Goal: Task Accomplishment & Management: Use online tool/utility

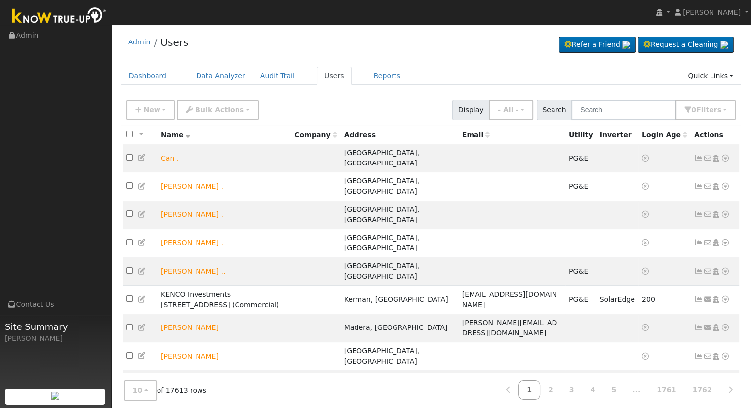
click at [617, 102] on input "text" at bounding box center [624, 110] width 105 height 20
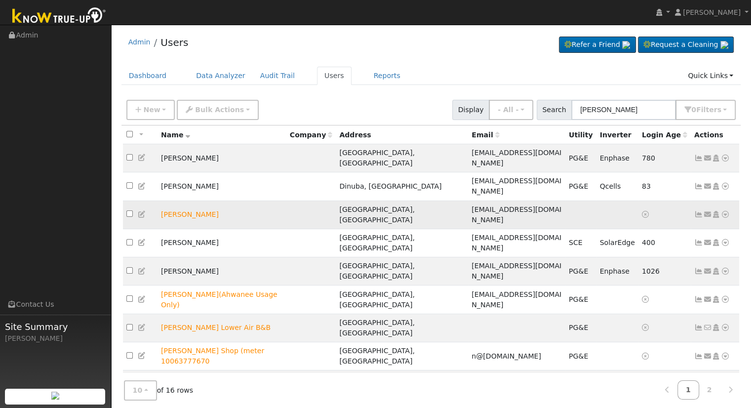
type input "Elena"
click at [723, 211] on icon at bounding box center [725, 214] width 9 height 7
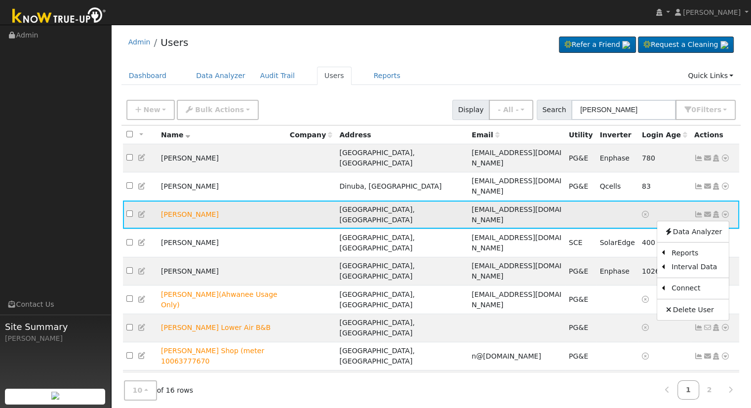
click at [724, 211] on icon at bounding box center [725, 214] width 9 height 7
click at [620, 247] on link "Scenario" at bounding box center [621, 254] width 74 height 14
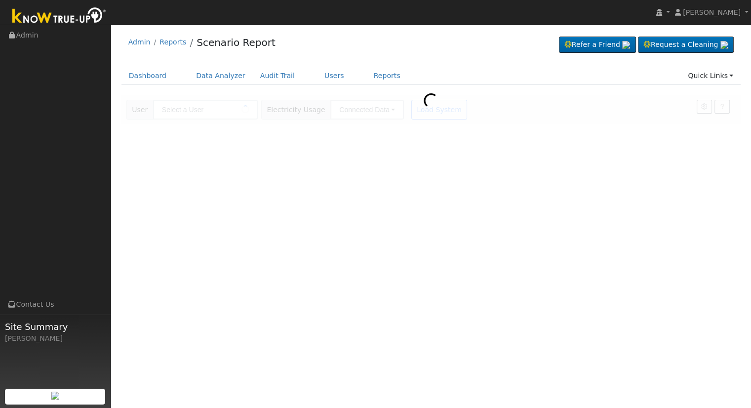
type input "[PERSON_NAME]"
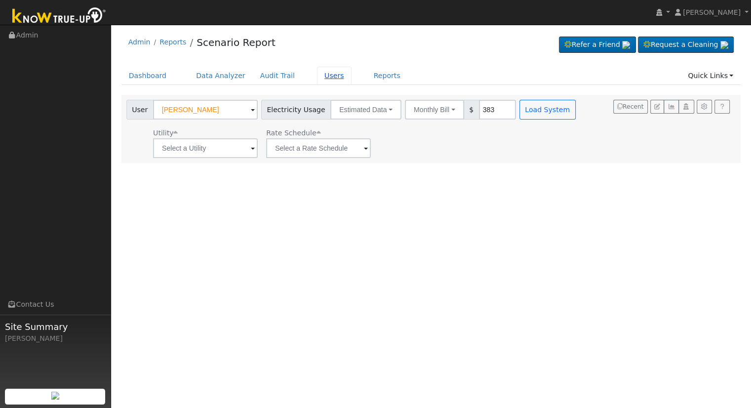
click at [317, 76] on link "Users" at bounding box center [334, 76] width 35 height 18
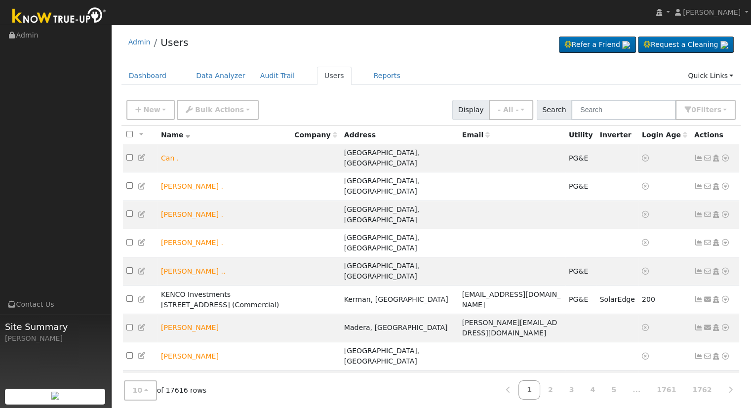
click at [656, 98] on div "New Add User Quick Add Quick Connect Quick Convert Lead Bulk Actions Send Email…" at bounding box center [432, 108] width 614 height 24
click at [648, 104] on input "text" at bounding box center [624, 110] width 105 height 20
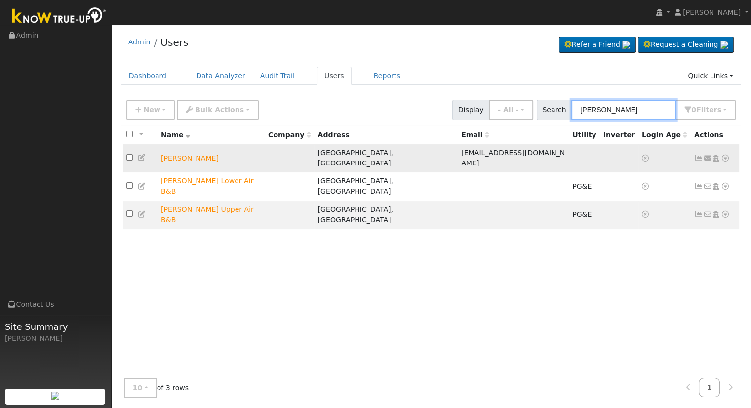
type input "elena b"
click at [724, 155] on icon at bounding box center [725, 158] width 9 height 7
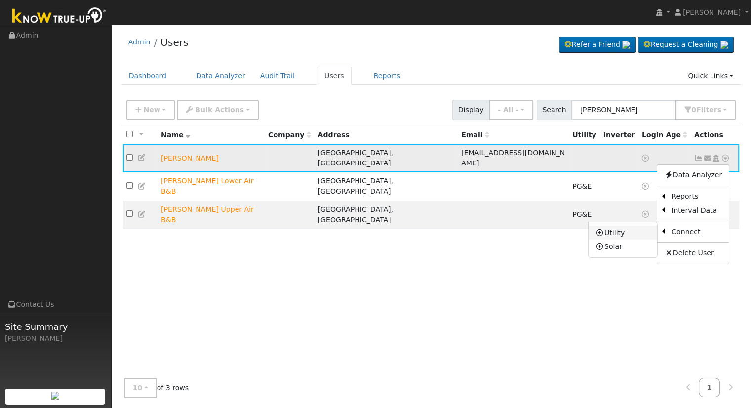
click at [635, 231] on link "Utility" at bounding box center [623, 233] width 69 height 14
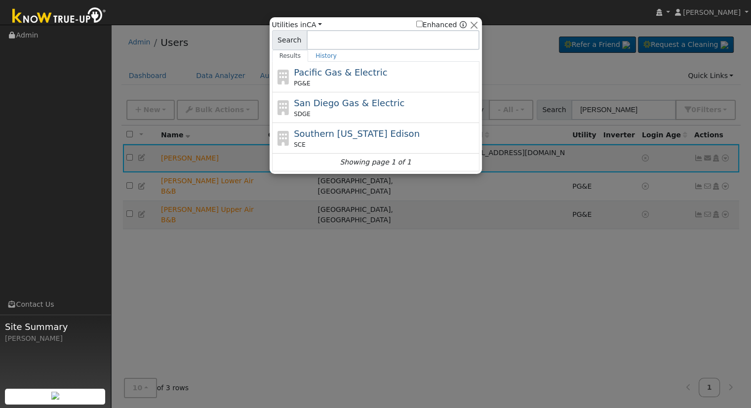
type input "b"
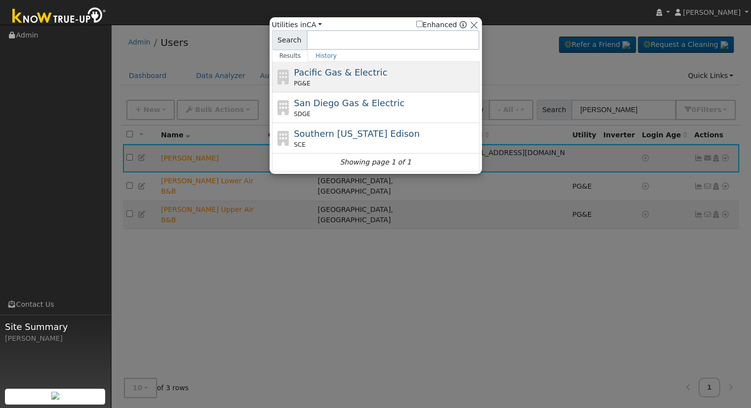
click at [343, 78] on span "Pacific Gas & Electric" at bounding box center [340, 72] width 93 height 10
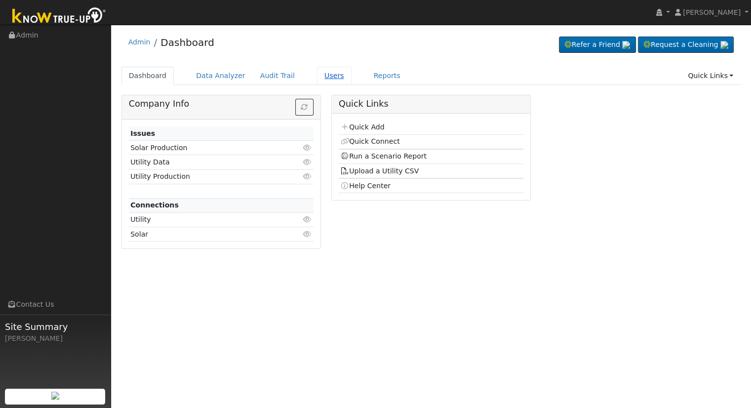
click at [322, 72] on link "Users" at bounding box center [334, 76] width 35 height 18
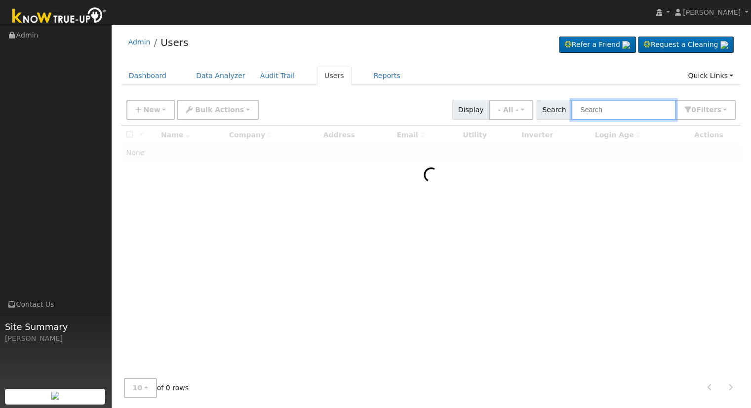
click at [622, 104] on input "text" at bounding box center [624, 110] width 105 height 20
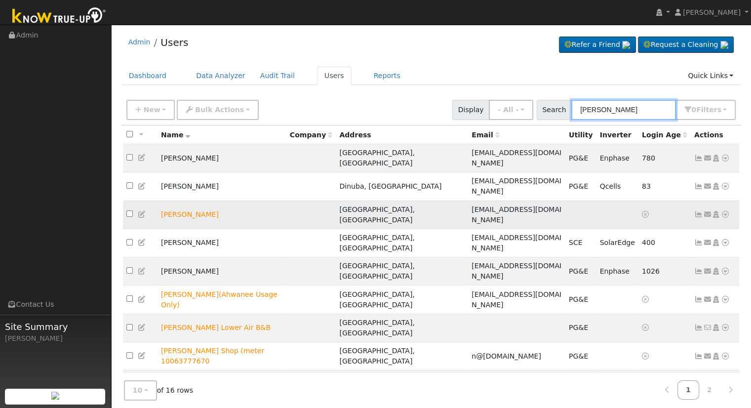
type input "elena"
click at [727, 211] on icon at bounding box center [725, 214] width 9 height 7
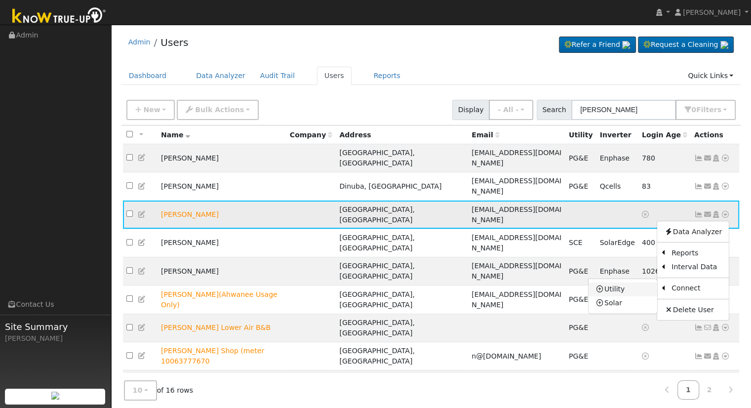
click at [634, 283] on link "Utility" at bounding box center [623, 290] width 69 height 14
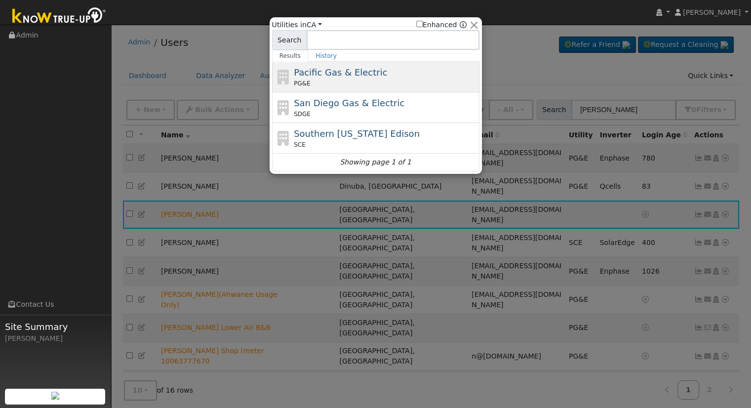
click at [378, 81] on div "PG&E" at bounding box center [385, 83] width 183 height 9
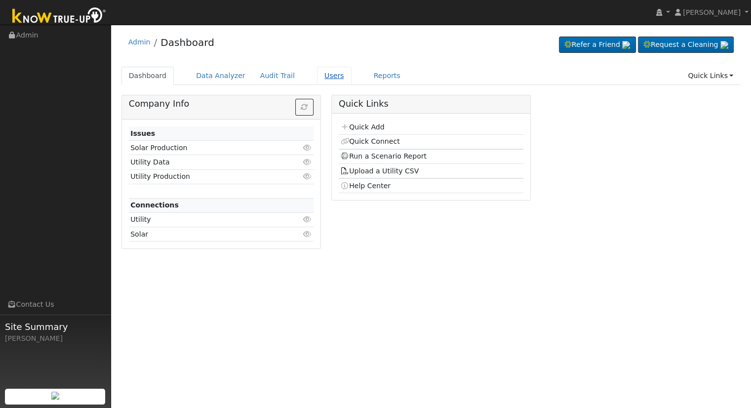
click at [320, 74] on link "Users" at bounding box center [334, 76] width 35 height 18
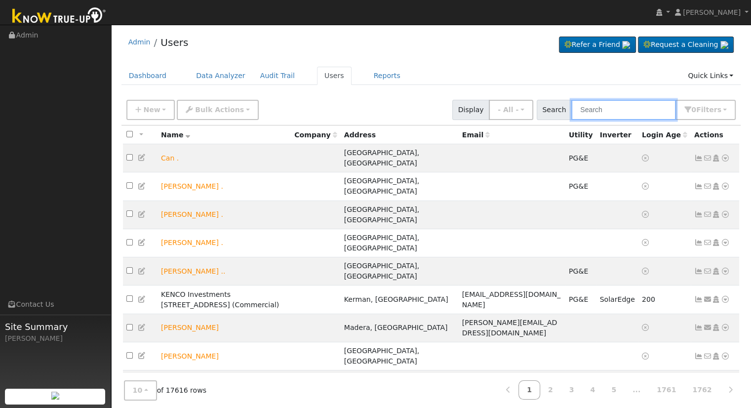
click at [610, 111] on input "text" at bounding box center [624, 110] width 105 height 20
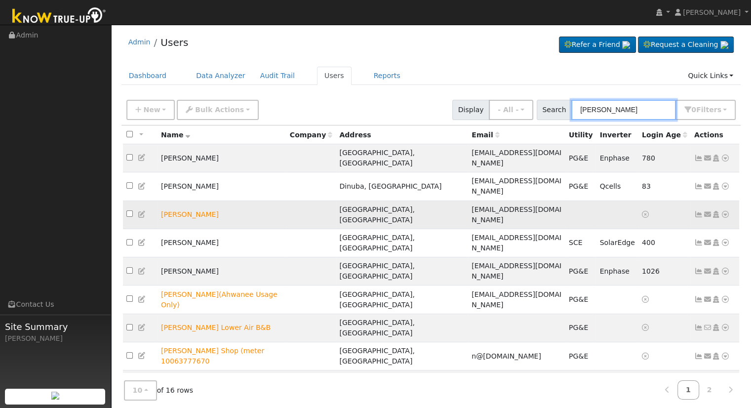
type input "[PERSON_NAME]"
click at [727, 211] on icon at bounding box center [725, 214] width 9 height 7
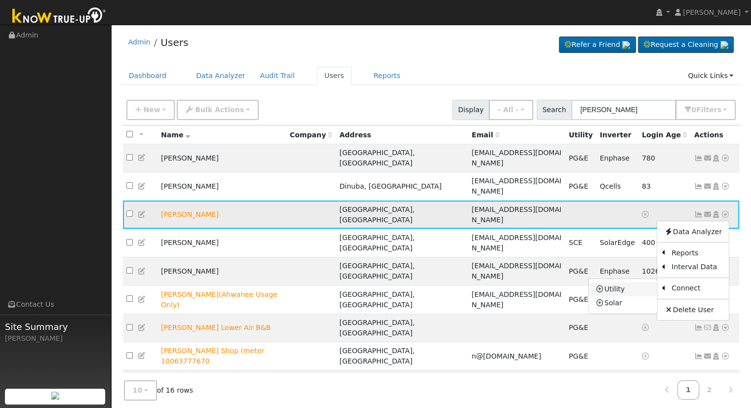
click at [631, 283] on link "Utility" at bounding box center [623, 290] width 69 height 14
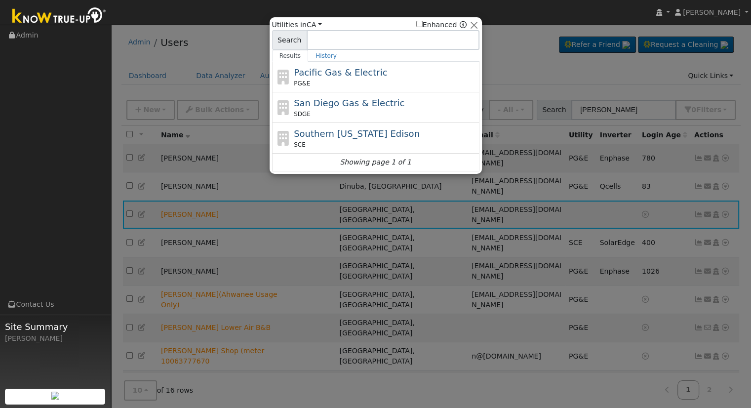
drag, startPoint x: 302, startPoint y: 77, endPoint x: 375, endPoint y: 120, distance: 85.1
click at [302, 76] on span "Pacific Gas & Electric" at bounding box center [340, 72] width 93 height 10
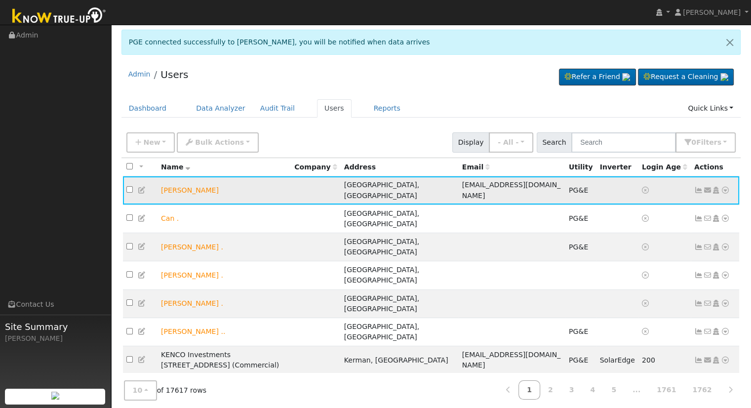
click at [725, 187] on icon at bounding box center [725, 190] width 9 height 7
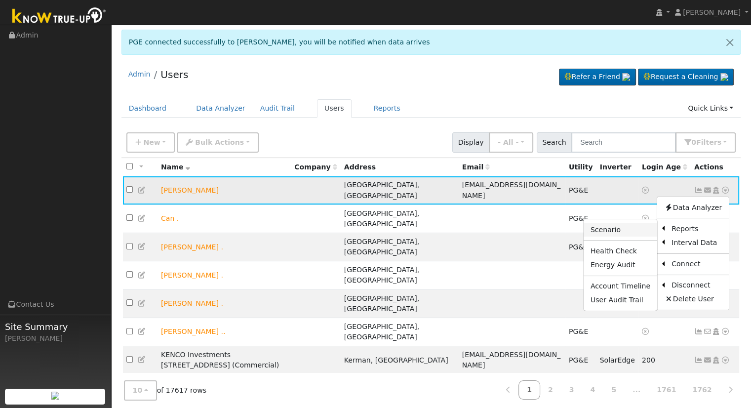
click at [623, 226] on link "Scenario" at bounding box center [621, 230] width 74 height 14
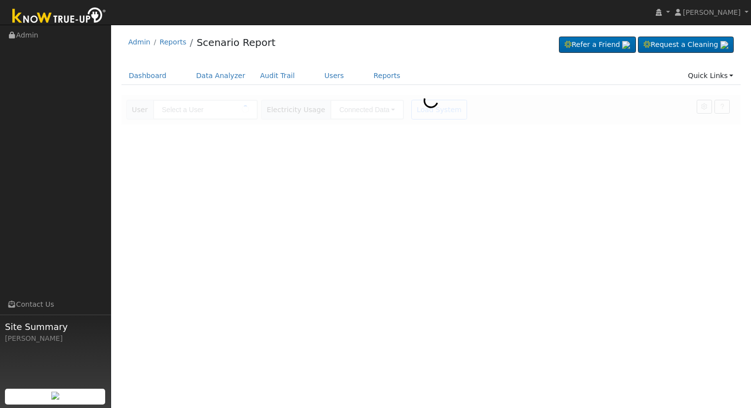
type input "[PERSON_NAME]"
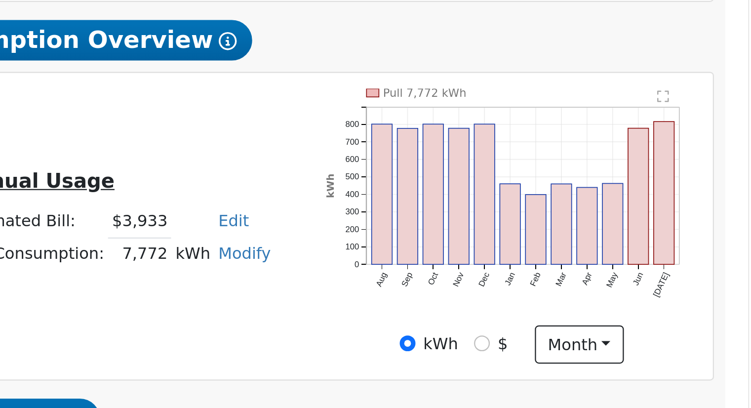
scroll to position [26, 0]
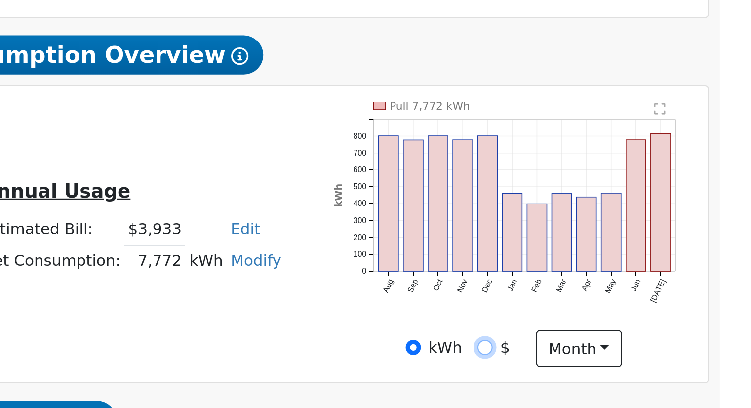
click at [634, 382] on input "$" at bounding box center [634, 380] width 7 height 7
radio input "true"
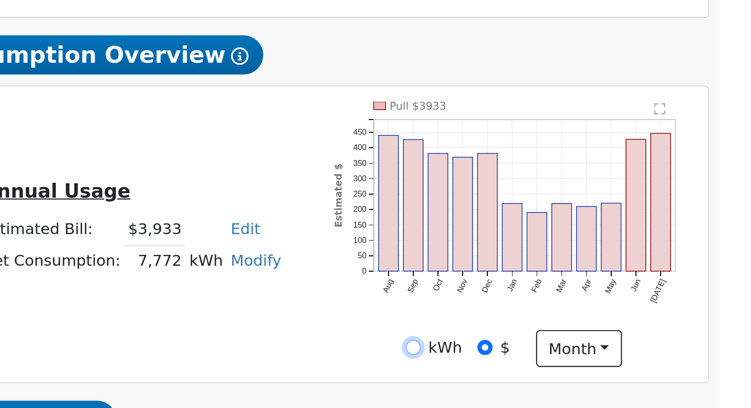
click at [605, 382] on input "kWh" at bounding box center [601, 380] width 7 height 7
radio input "true"
radio input "false"
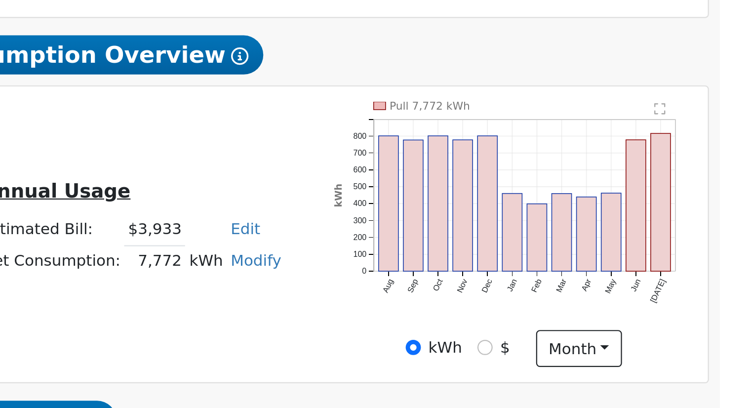
click at [521, 345] on link "Modify" at bounding box center [530, 341] width 23 height 8
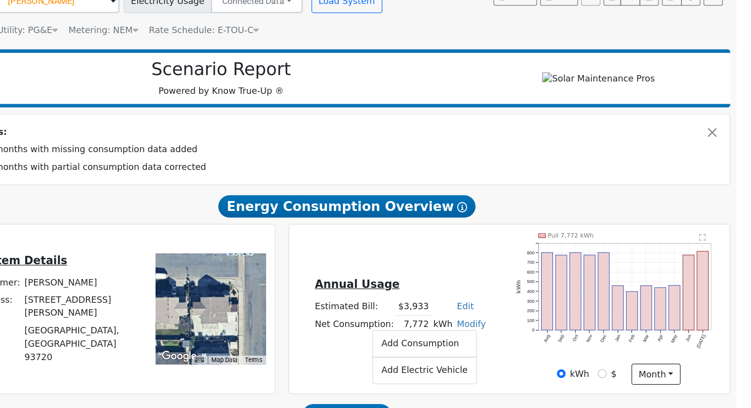
scroll to position [25, 0]
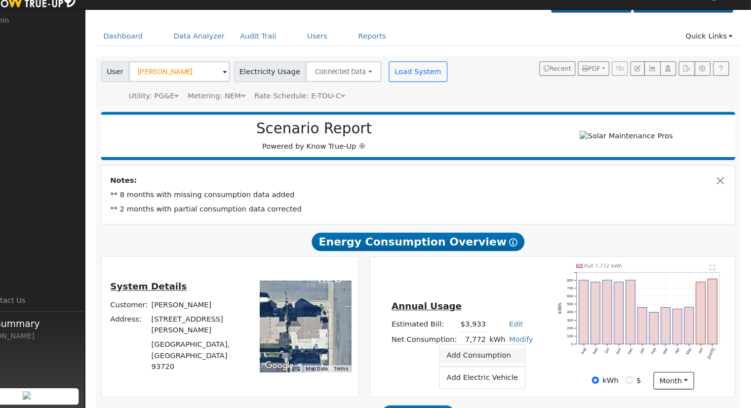
click at [474, 359] on link "Add Consumption" at bounding box center [493, 357] width 83 height 14
type input "7772"
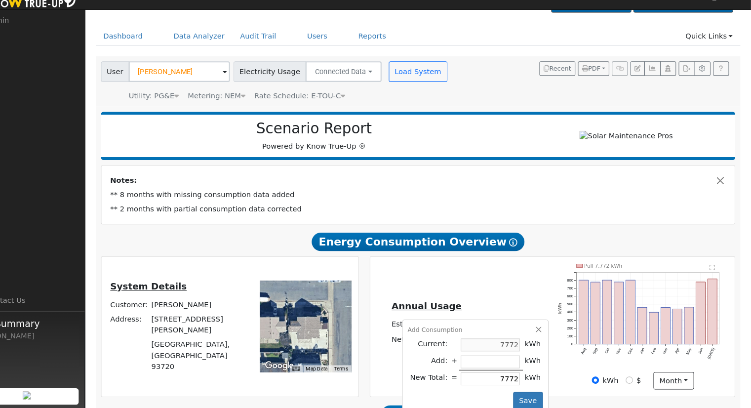
type input "-5"
type input "7767"
type input "-52"
type input "7720"
type input "-527"
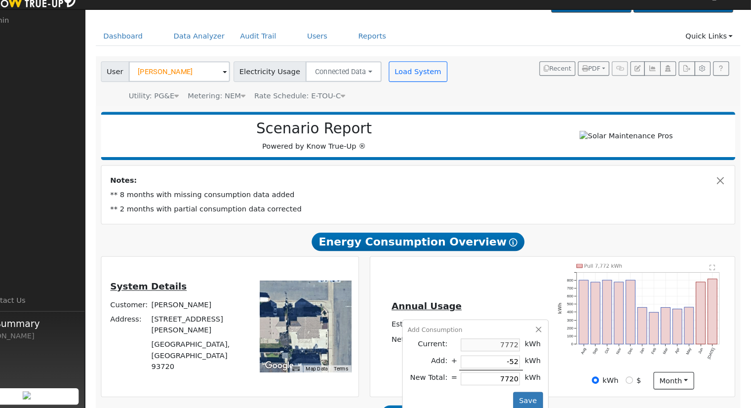
type input "7245"
type input "-527"
click at [534, 398] on button "Save" at bounding box center [537, 400] width 29 height 17
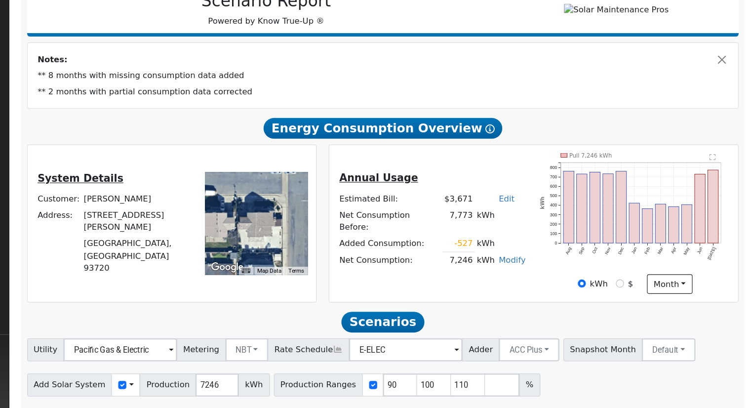
scroll to position [138, 0]
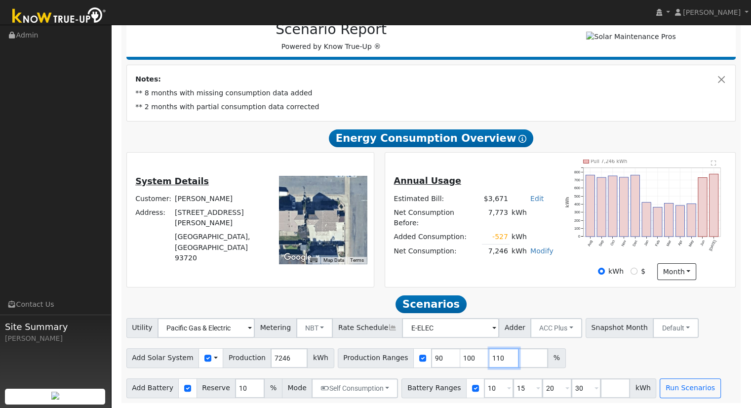
click at [490, 358] on input "110" at bounding box center [505, 358] width 30 height 20
type input "1"
type input "140.76732"
click at [572, 389] on input "30" at bounding box center [587, 388] width 30 height 20
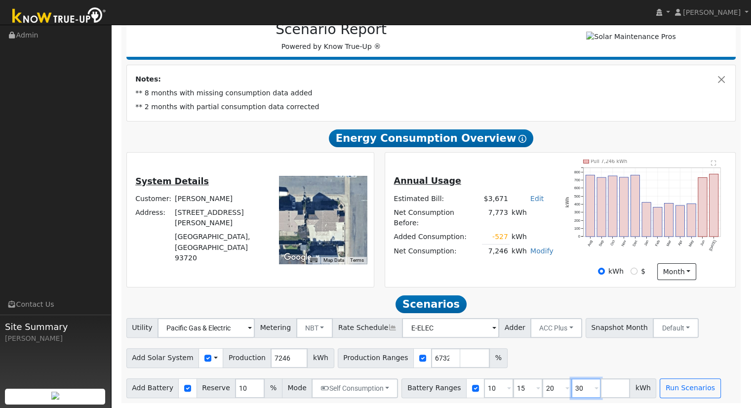
scroll to position [0, 0]
type input "3"
type input "15"
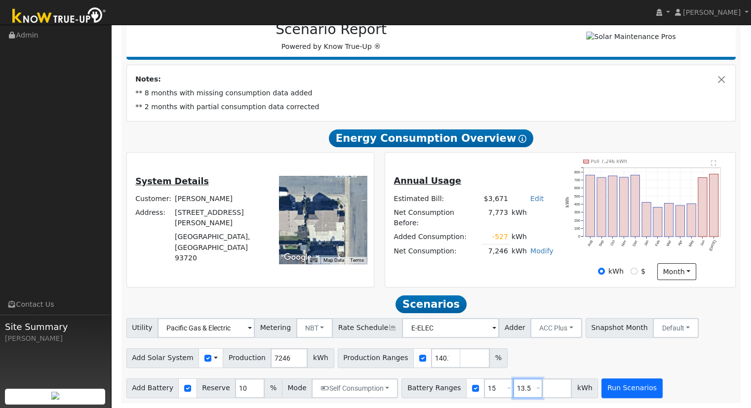
type input "13.5"
type input "15"
click at [613, 387] on button "Run Scenarios" at bounding box center [632, 388] width 61 height 20
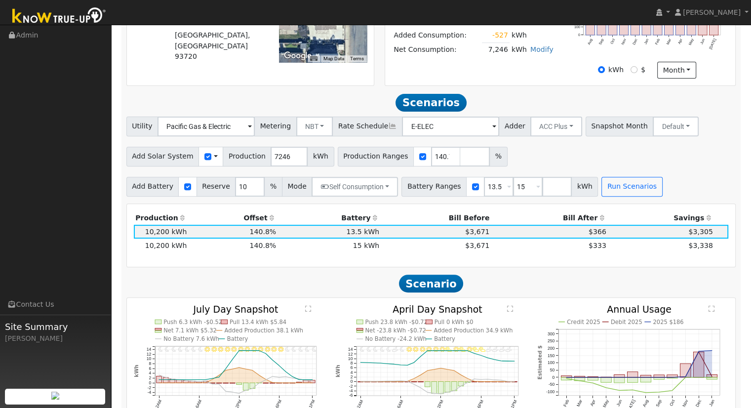
scroll to position [354, 0]
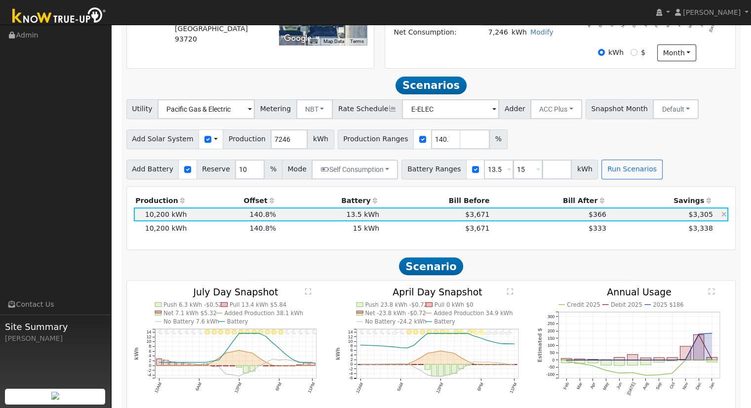
click at [725, 216] on icon at bounding box center [724, 214] width 5 height 7
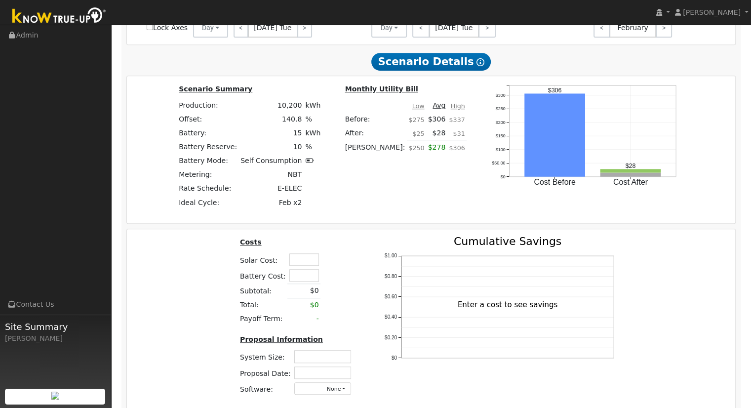
scroll to position [794, 0]
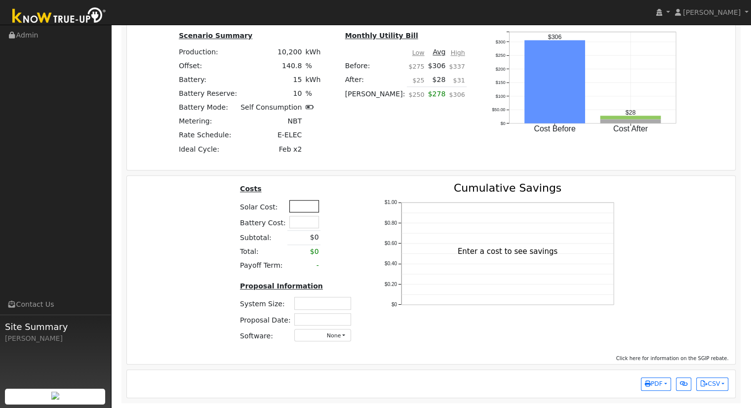
click at [298, 208] on input "text" at bounding box center [305, 206] width 30 height 12
type input "$29,650"
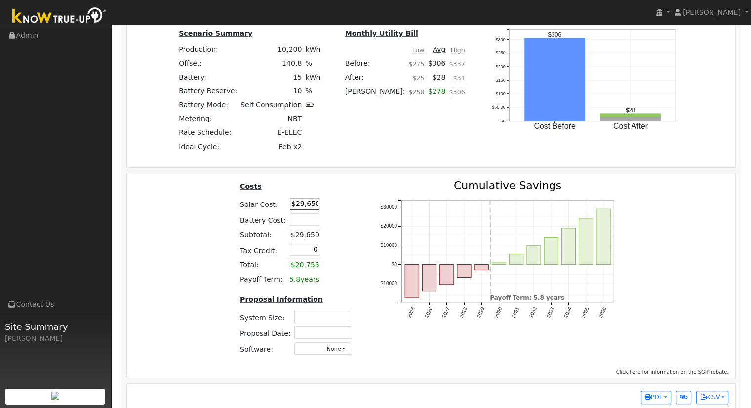
type input "$0"
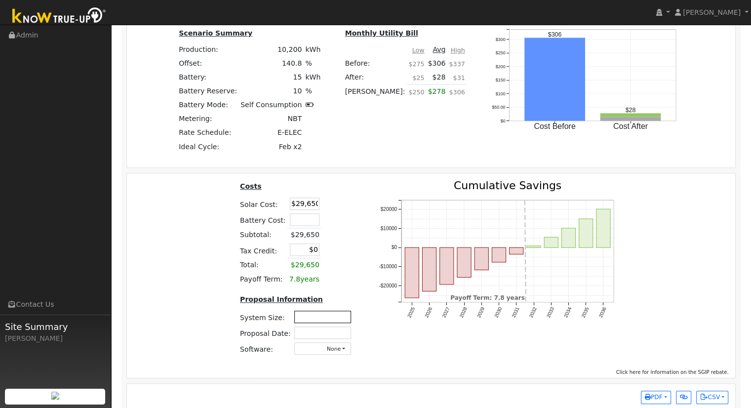
click at [316, 319] on input "text" at bounding box center [322, 317] width 57 height 12
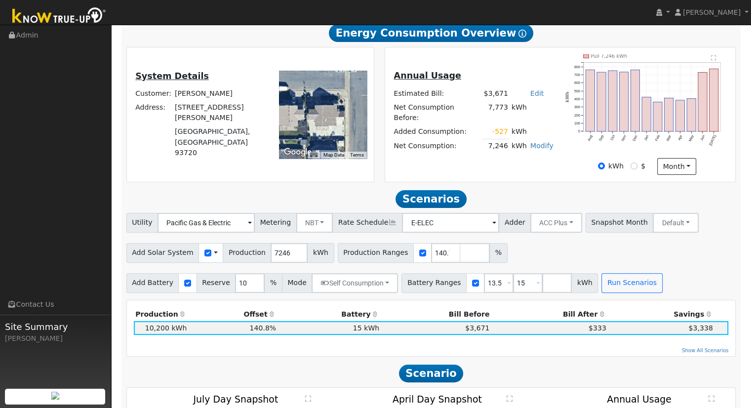
scroll to position [243, 0]
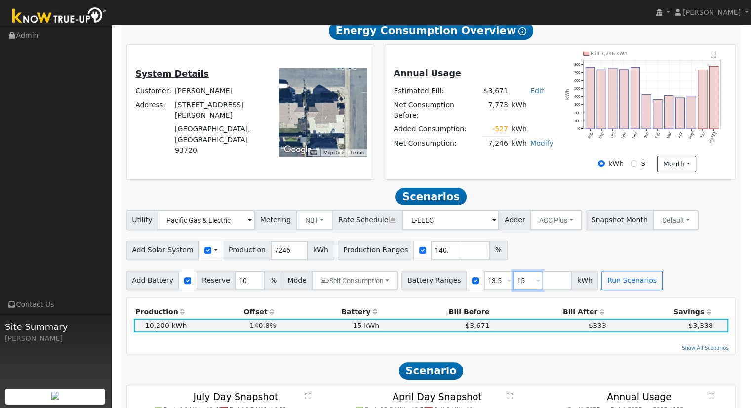
click at [513, 284] on input "15" at bounding box center [528, 281] width 30 height 20
type input "1"
click at [533, 247] on div "Add Solar System Use CSV Data Production 7246 kWh Production Ranges 140.76732 %" at bounding box center [432, 248] width 614 height 23
click at [575, 285] on button "Run Scenarios" at bounding box center [603, 281] width 61 height 20
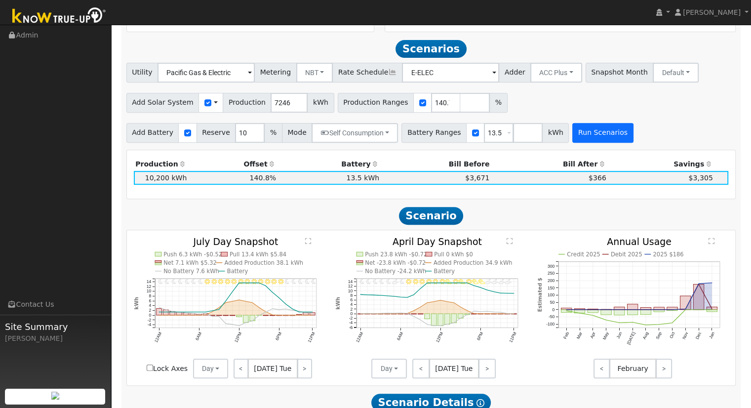
scroll to position [403, 0]
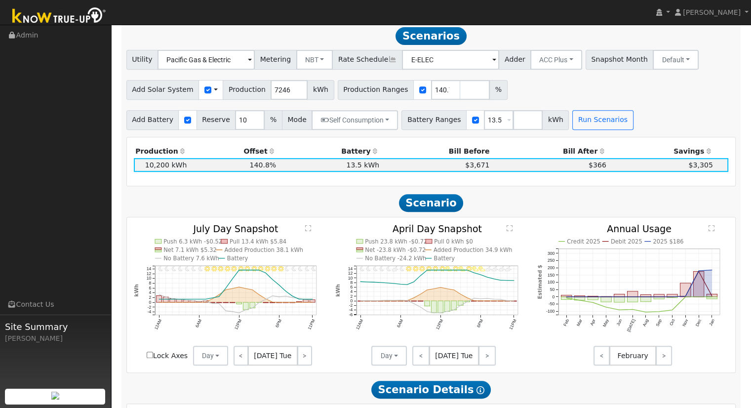
click at [276, 36] on h2 "Scenarios Scenario" at bounding box center [431, 36] width 610 height 18
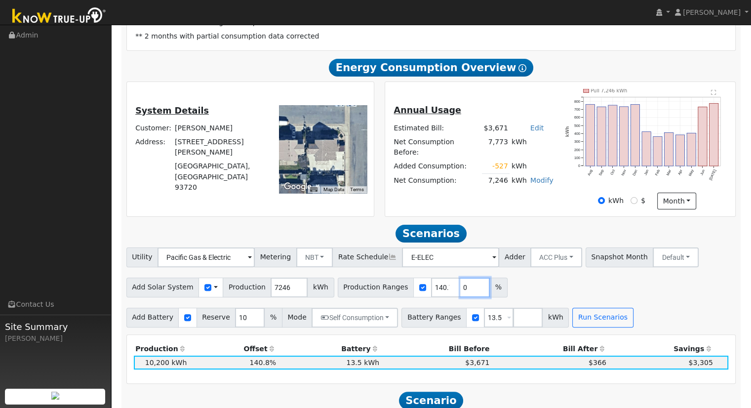
type input "0"
click at [460, 293] on input "0" at bounding box center [475, 288] width 30 height 20
type input "0"
type input "140.76732"
click at [460, 291] on input "140.76732" at bounding box center [475, 288] width 30 height 20
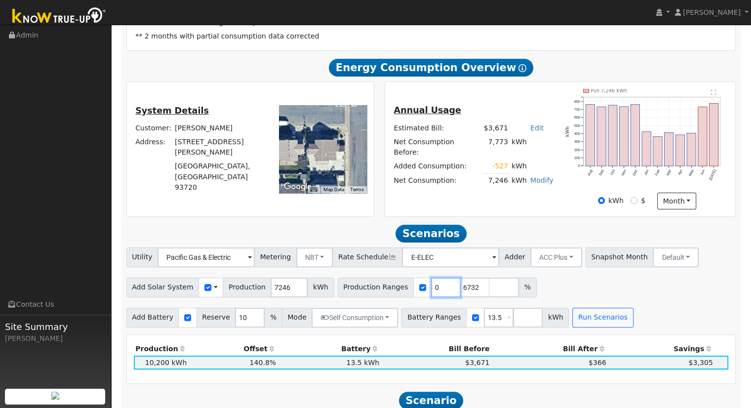
scroll to position [0, 0]
click at [431, 289] on input "0" at bounding box center [446, 288] width 30 height 20
type input "140.76732"
type input "1"
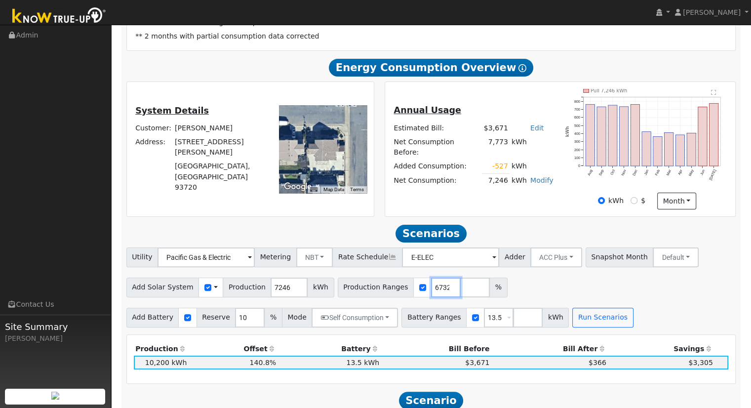
type input "140.76732"
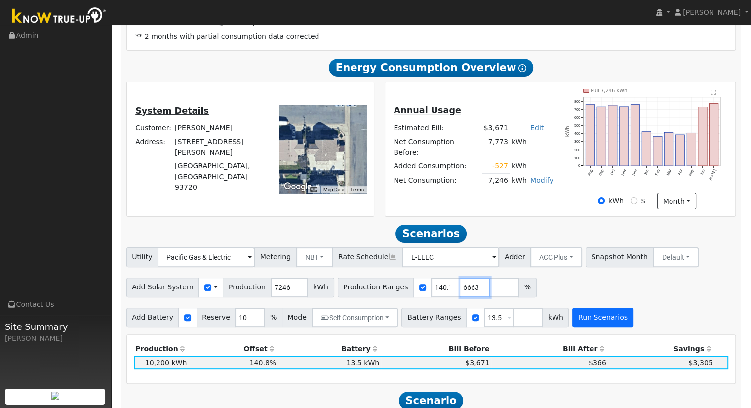
type input "85.826663"
type input "140.76732"
click at [573, 321] on button "Run Scenarios" at bounding box center [603, 318] width 61 height 20
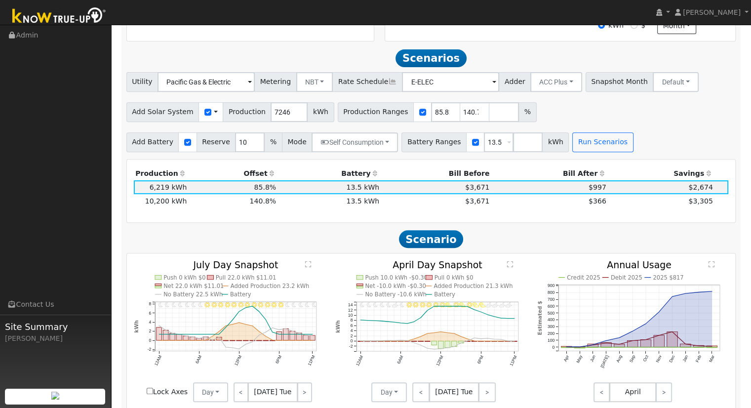
scroll to position [403, 0]
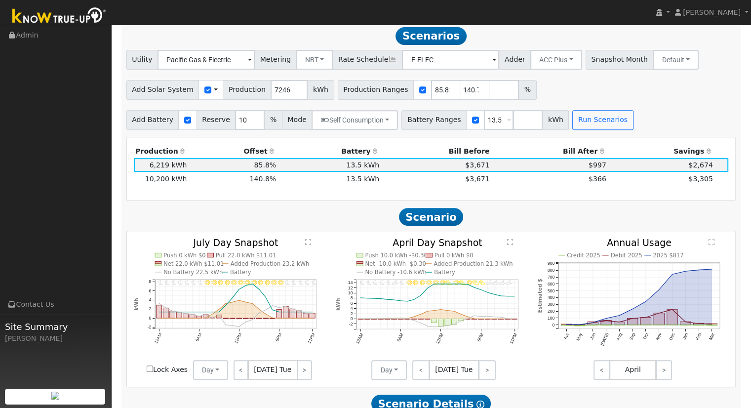
click at [727, 100] on div "Add Solar System Use CSV Data Production 7246 kWh Production Ranges 85.826663 1…" at bounding box center [432, 88] width 614 height 23
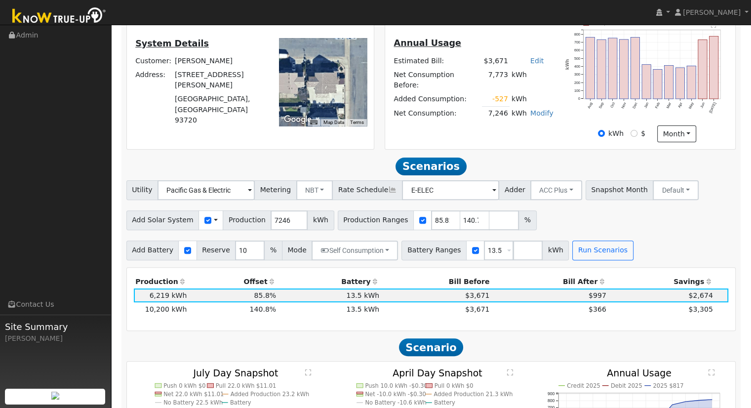
scroll to position [148, 0]
